Goal: Task Accomplishment & Management: Use online tool/utility

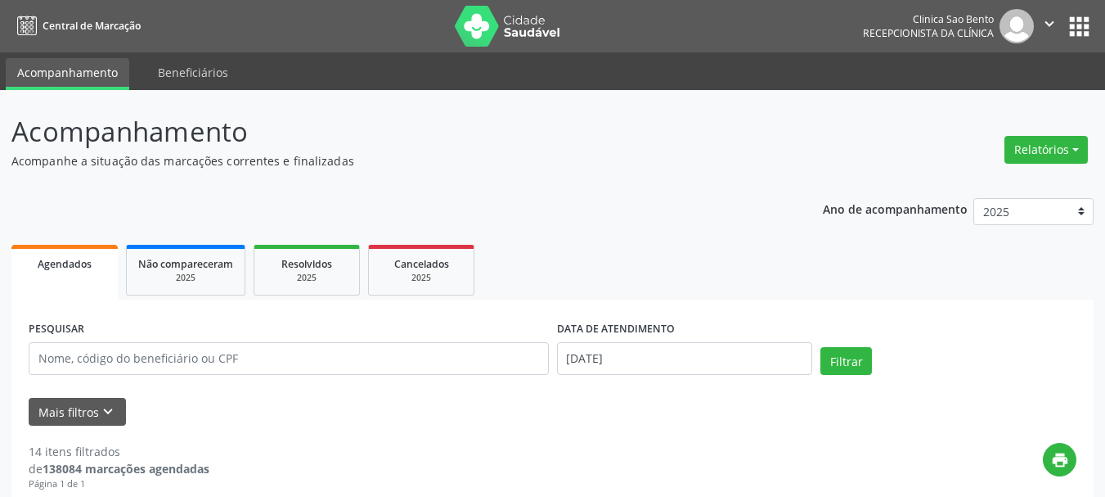
click at [1037, 23] on button "" at bounding box center [1049, 26] width 31 height 34
click at [926, 191] on div "Ano de acompanhamento 2025 2024 2023 2022 2021" at bounding box center [958, 213] width 271 height 55
click at [1051, 152] on button "Relatórios" at bounding box center [1045, 150] width 83 height 28
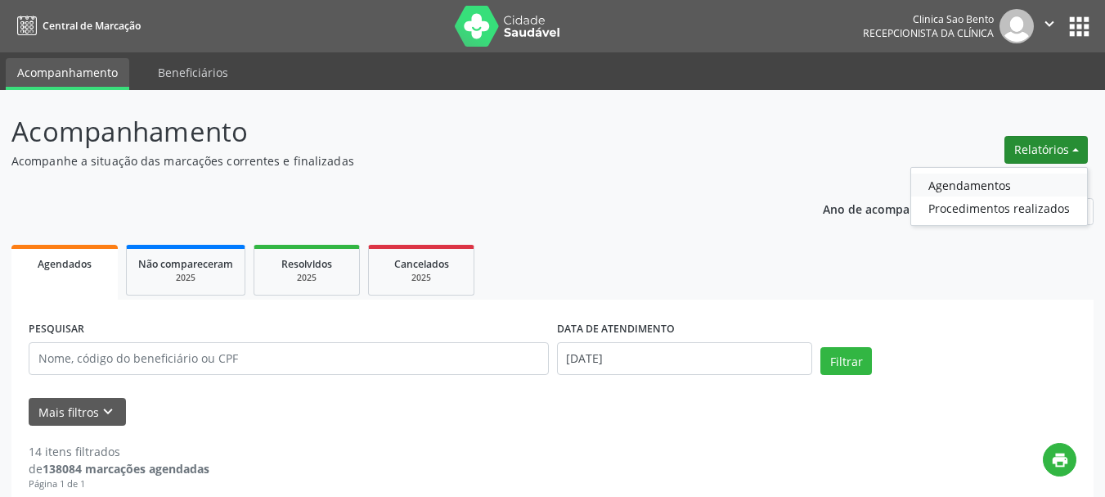
click at [1006, 183] on link "Agendamentos" at bounding box center [999, 184] width 176 height 23
select select "7"
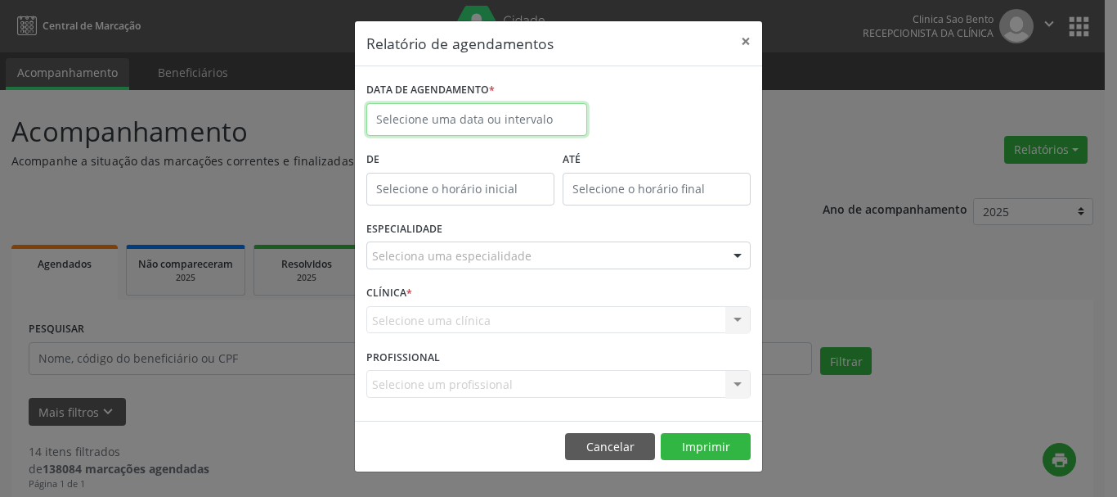
click at [501, 121] on input "text" at bounding box center [476, 119] width 221 height 33
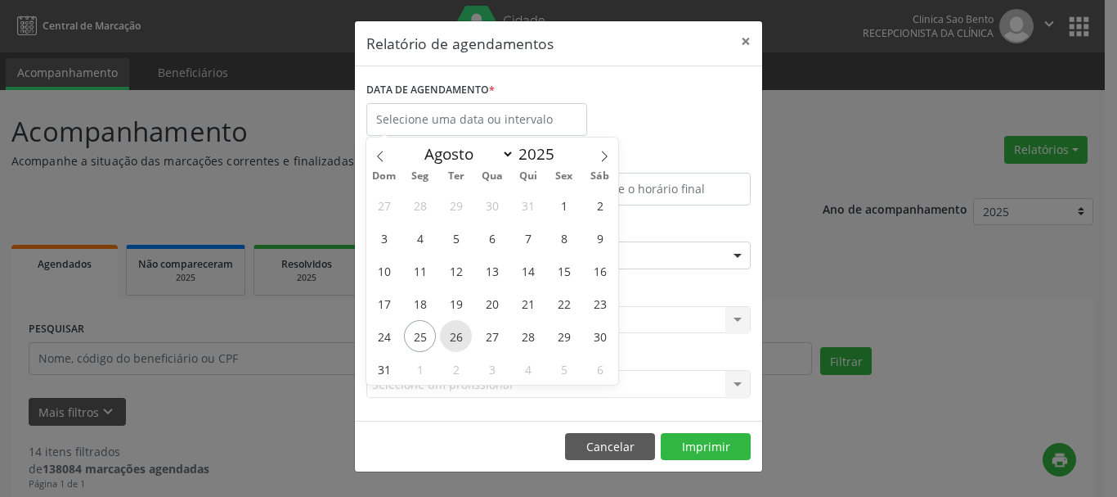
click at [462, 331] on span "26" at bounding box center [456, 336] width 32 height 32
type input "[DATE]"
click at [462, 331] on span "26" at bounding box center [456, 336] width 32 height 32
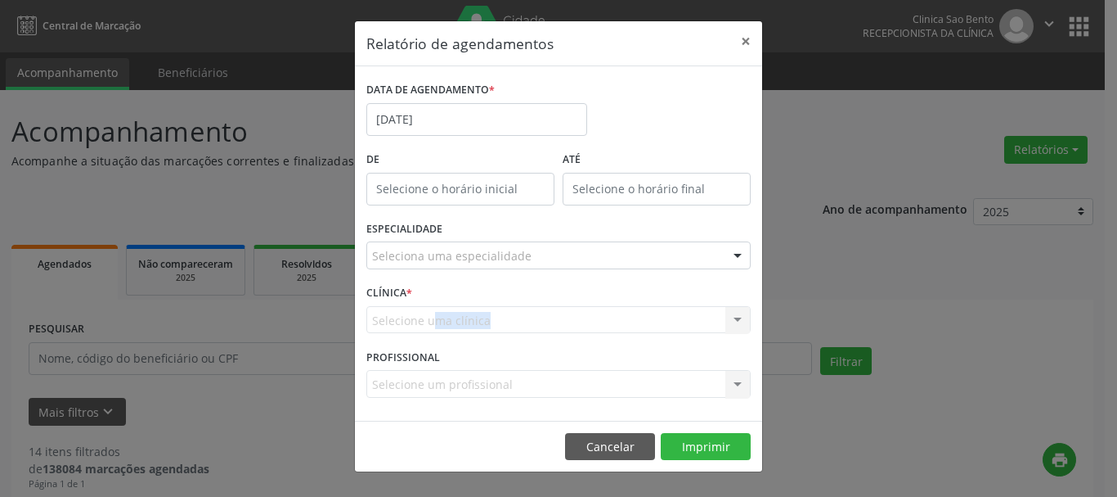
click at [462, 331] on div "Selecione uma clínica Nenhum resultado encontrado para: " " Não há nenhuma opçã…" at bounding box center [558, 320] width 384 height 28
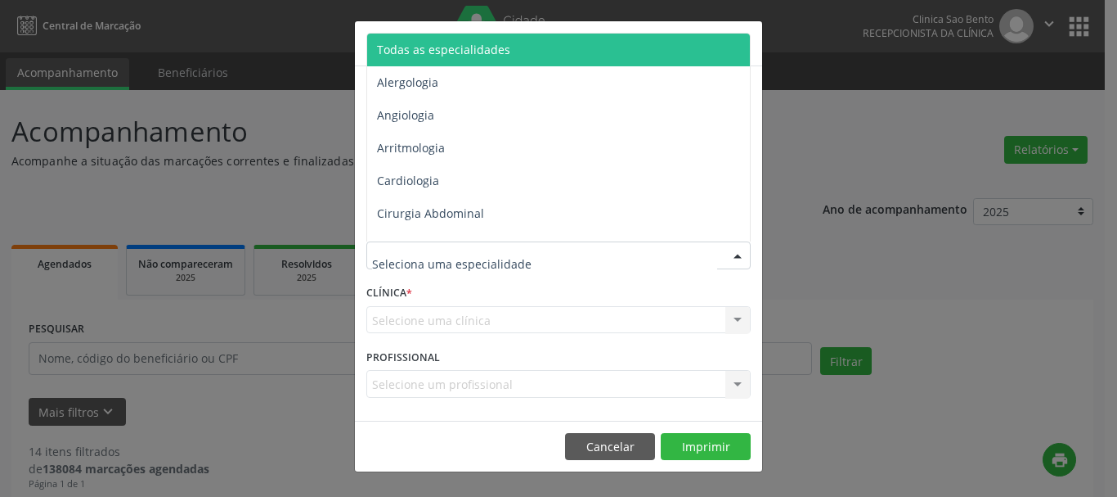
click at [708, 255] on div at bounding box center [558, 255] width 384 height 28
click at [618, 49] on span "Todas as especialidades" at bounding box center [559, 50] width 385 height 33
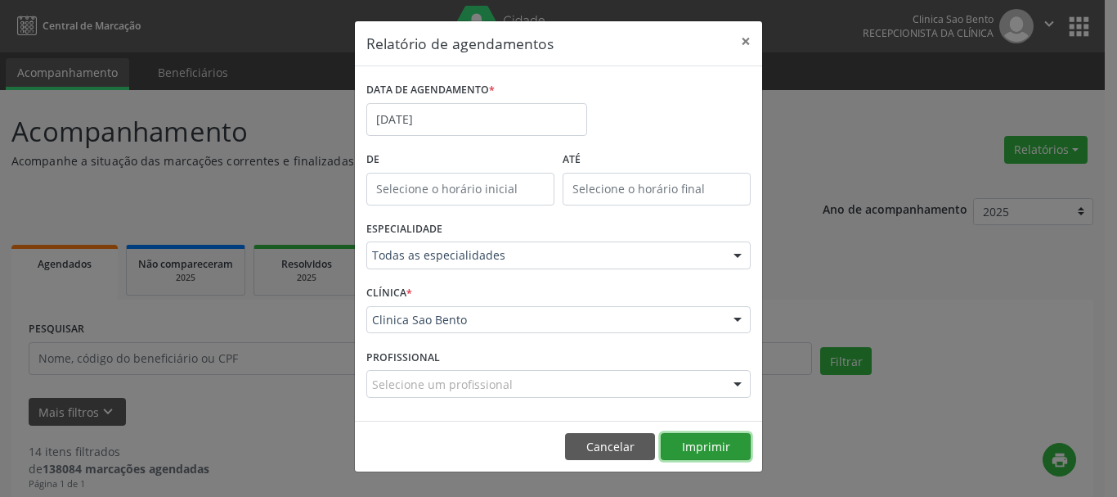
click at [704, 443] on button "Imprimir" at bounding box center [706, 447] width 90 height 28
